Goal: Information Seeking & Learning: Check status

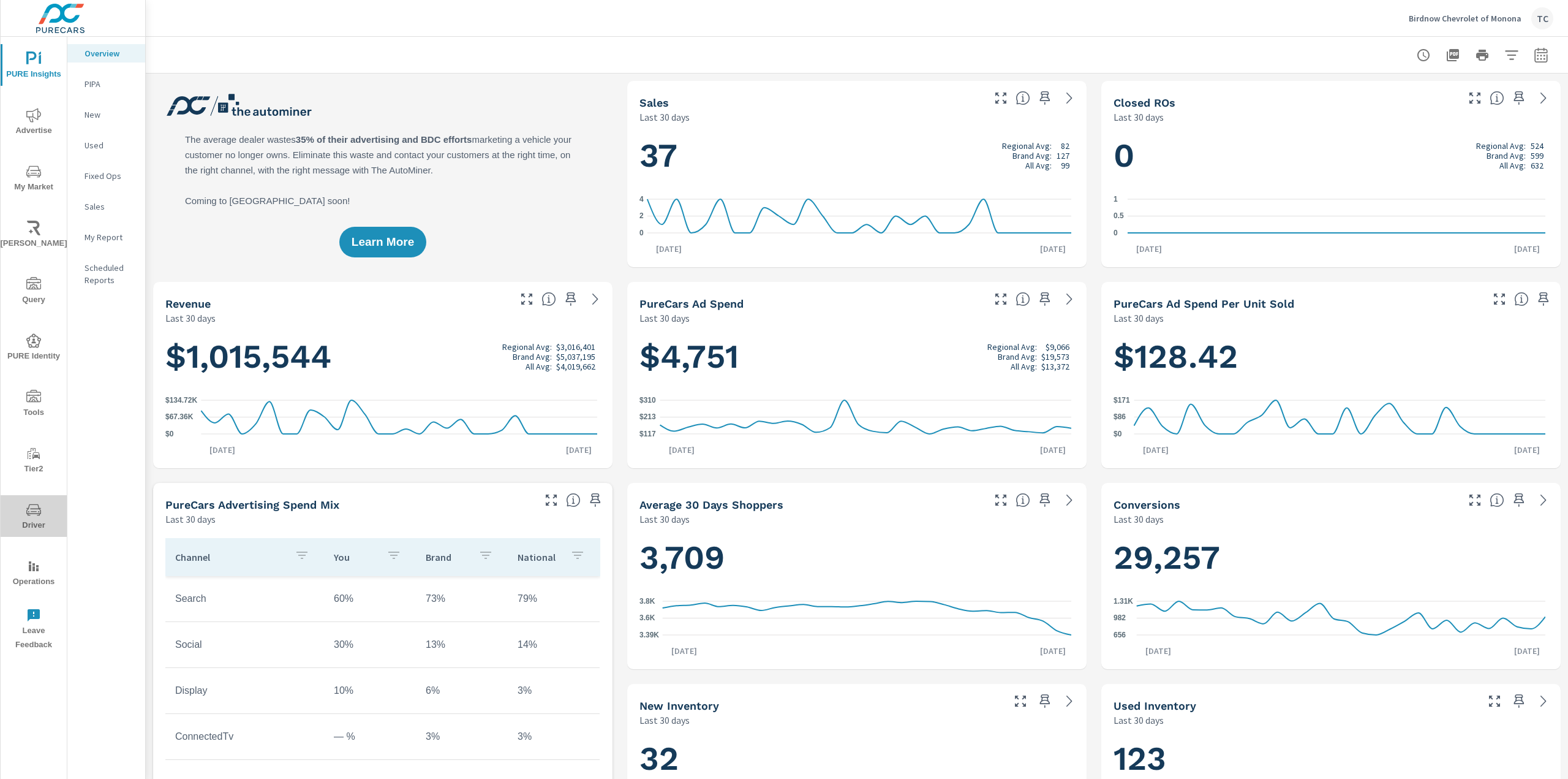
click at [36, 522] on span "Driver" at bounding box center [34, 517] width 59 height 30
